Goal: Book appointment/travel/reservation

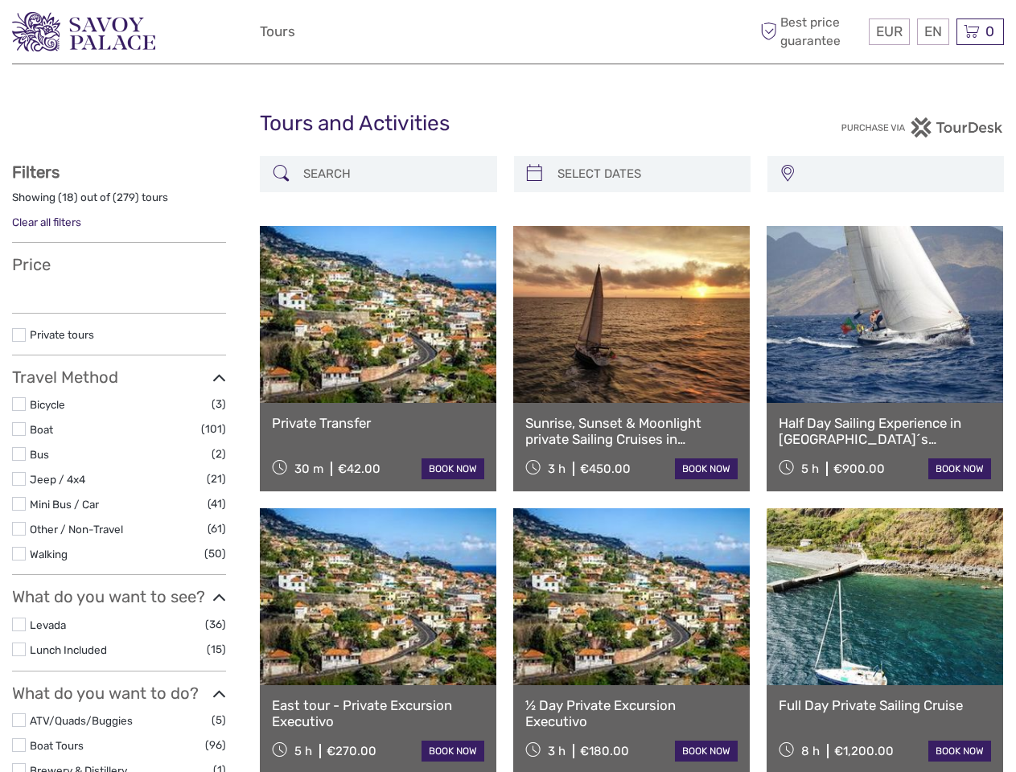
select select
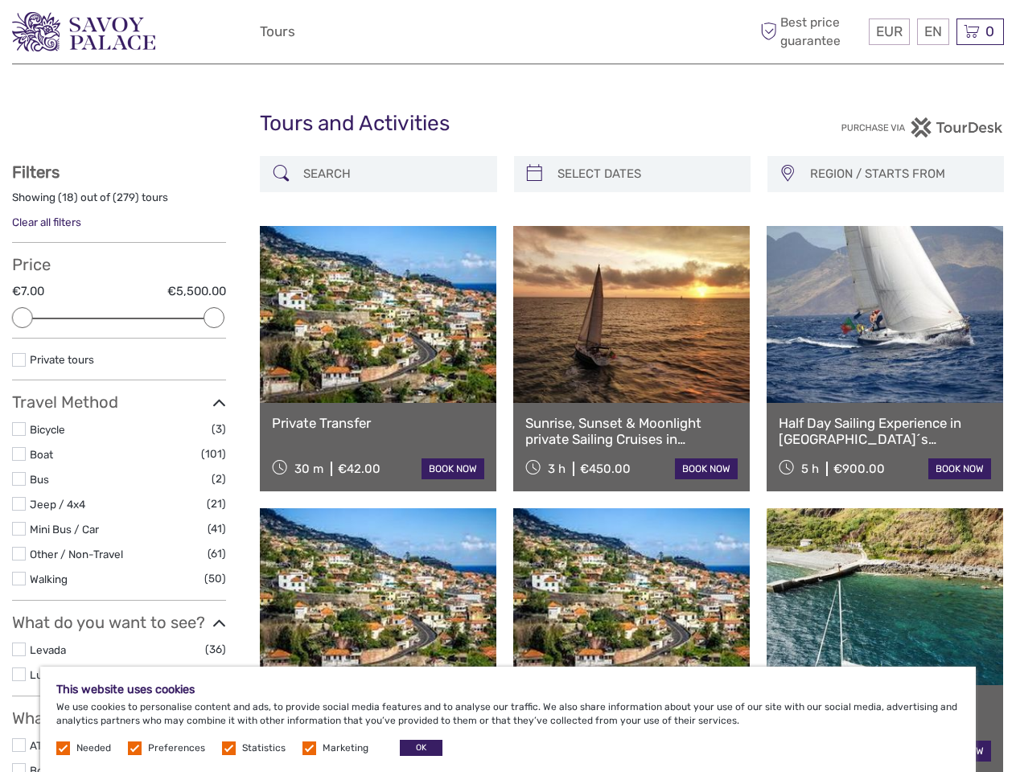
click at [508, 32] on div "EUR EUR $ £ EN English Español Deutsch Tours More Best price guarantee" at bounding box center [508, 31] width 496 height 39
click at [888, 31] on span "EUR" at bounding box center [889, 31] width 27 height 16
click at [932, 31] on div "EN English Español Deutsch" at bounding box center [933, 32] width 32 height 27
click at [980, 31] on div "0 Items Total €0,00 Checkout The shopping cart is empty." at bounding box center [980, 32] width 47 height 27
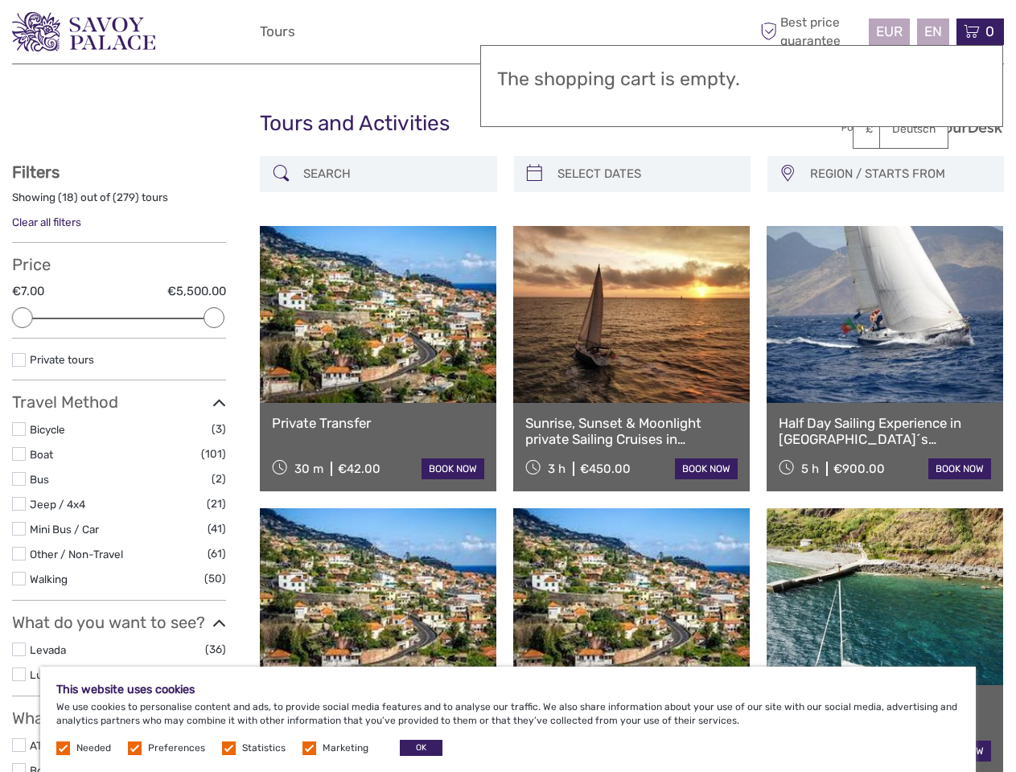
click at [23, 318] on div at bounding box center [22, 317] width 21 height 21
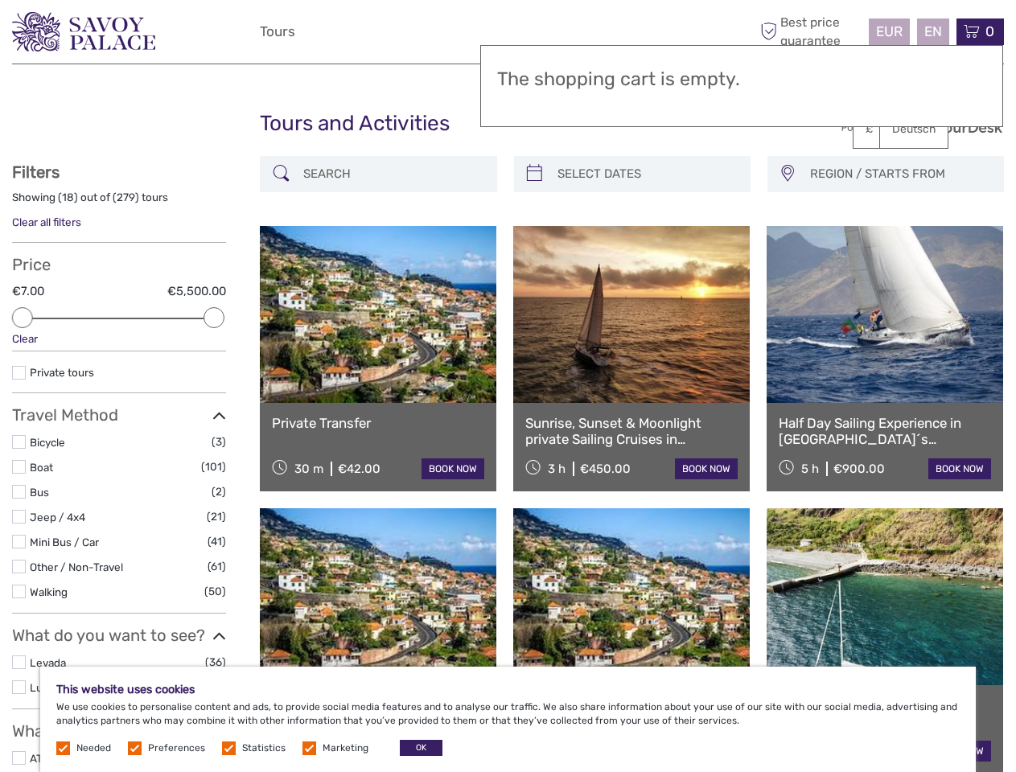
click at [214, 364] on div "Private tours" at bounding box center [119, 379] width 214 height 30
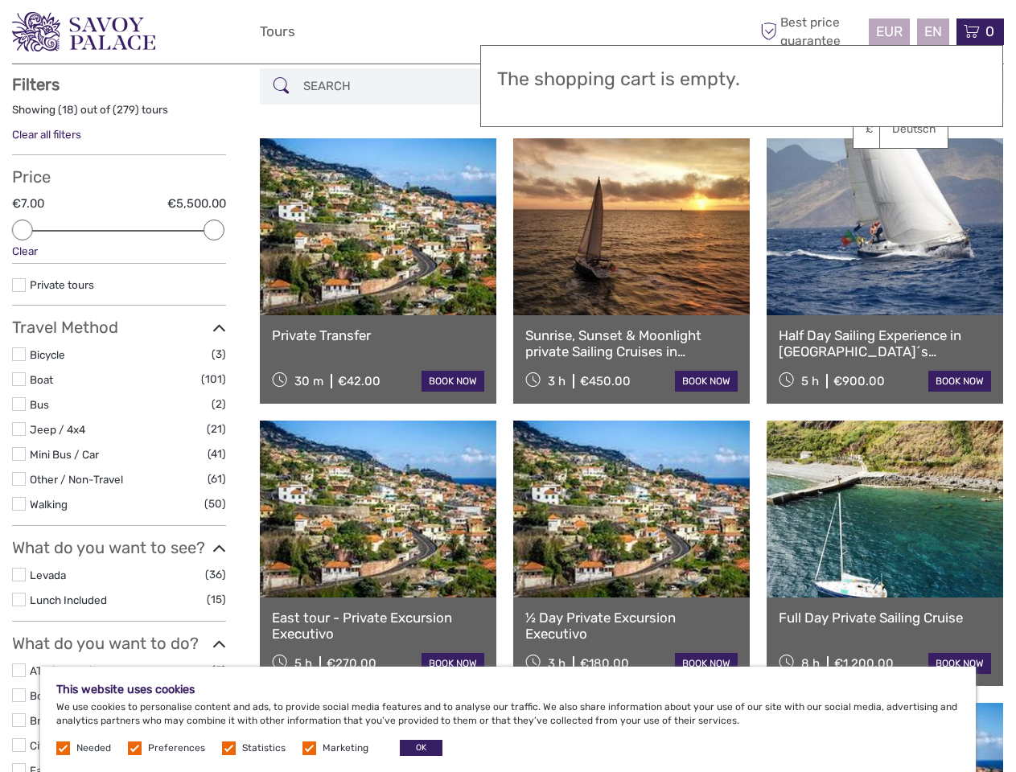
click at [534, 174] on link at bounding box center [631, 226] width 237 height 177
click at [646, 174] on link at bounding box center [631, 226] width 237 height 177
click at [787, 174] on link at bounding box center [885, 226] width 237 height 177
click at [899, 174] on link at bounding box center [885, 226] width 237 height 177
